Goal: Task Accomplishment & Management: Manage account settings

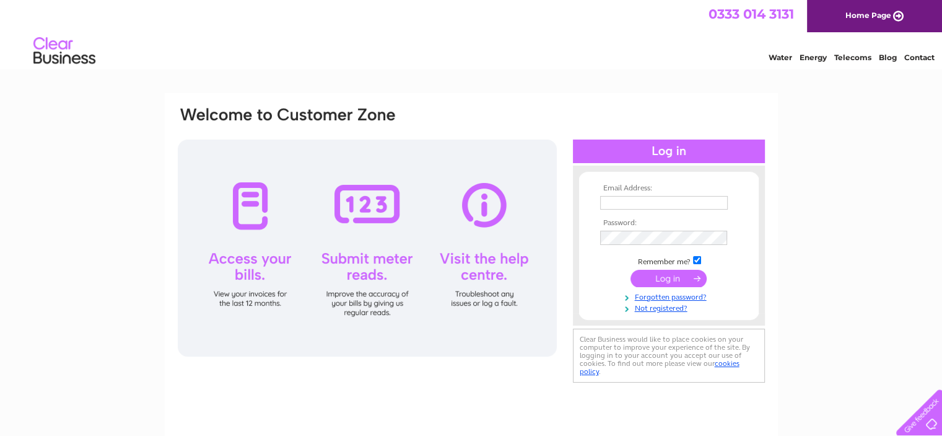
type input "info@kingslandpharmacy.co.uk"
click at [657, 276] on input "submit" at bounding box center [669, 278] width 76 height 17
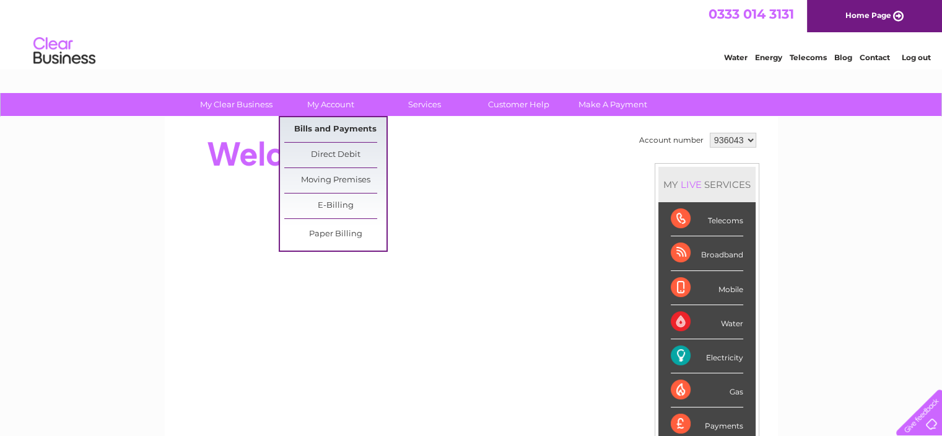
click at [325, 131] on link "Bills and Payments" at bounding box center [335, 129] width 102 height 25
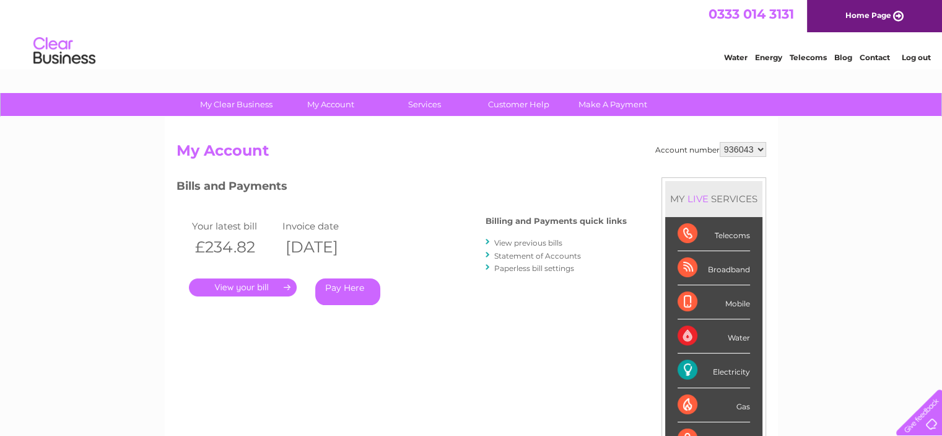
click at [243, 285] on link "." at bounding box center [243, 287] width 108 height 18
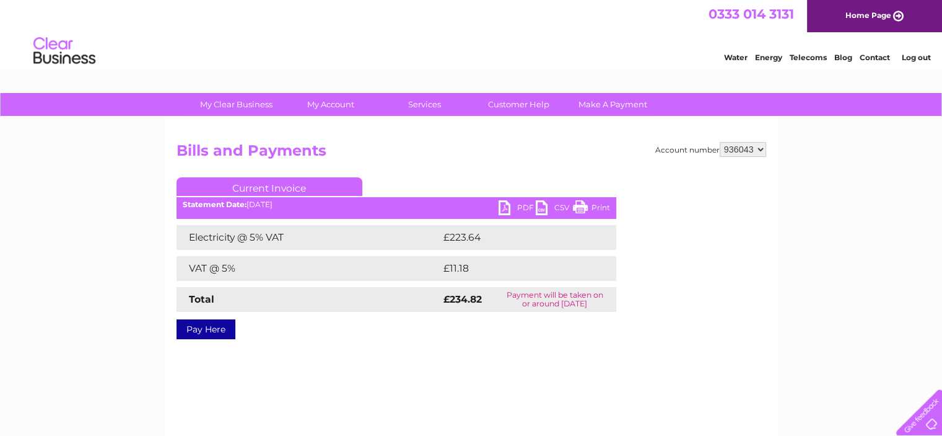
click at [511, 206] on link "PDF" at bounding box center [517, 209] width 37 height 18
click at [507, 208] on link "PDF" at bounding box center [517, 209] width 37 height 18
